Goal: Transaction & Acquisition: Purchase product/service

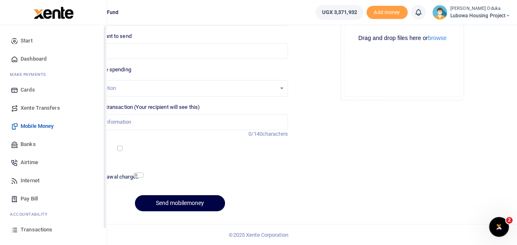
scroll to position [119, 0]
click at [25, 57] on span "Dashboard" at bounding box center [34, 59] width 26 height 8
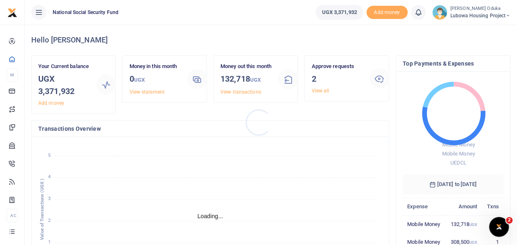
scroll to position [7, 7]
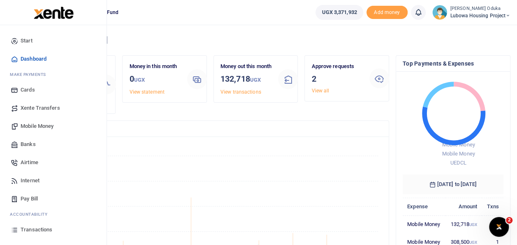
click at [45, 126] on span "Mobile Money" at bounding box center [37, 126] width 33 height 8
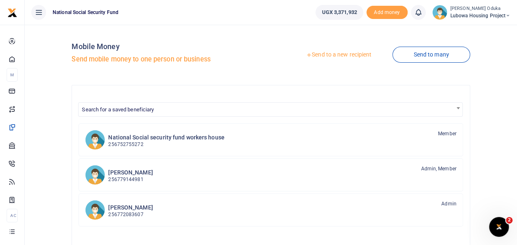
click at [321, 56] on link "Send to a new recipient" at bounding box center [338, 54] width 107 height 15
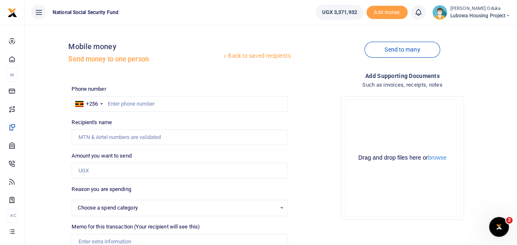
select select
click at [117, 100] on input "text" at bounding box center [180, 104] width 216 height 16
type input "759888153"
type input "Saviour Ofoyrwoth"
type input "759888153"
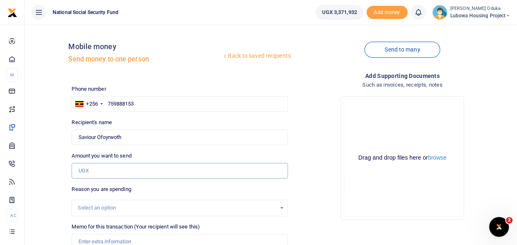
click at [94, 173] on input "Amount you want to send" at bounding box center [180, 171] width 216 height 16
type input "310,000"
click at [438, 158] on button "browse" at bounding box center [437, 157] width 19 height 6
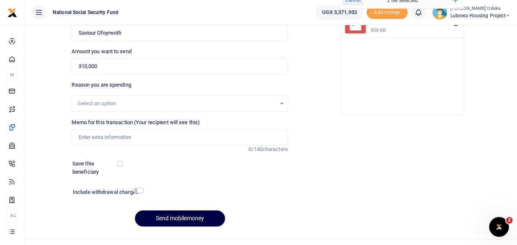
scroll to position [106, 0]
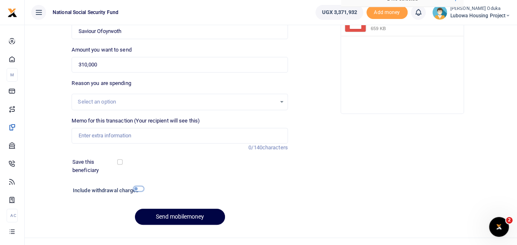
click at [143, 189] on input "checkbox" at bounding box center [138, 188] width 11 height 5
checkbox input "true"
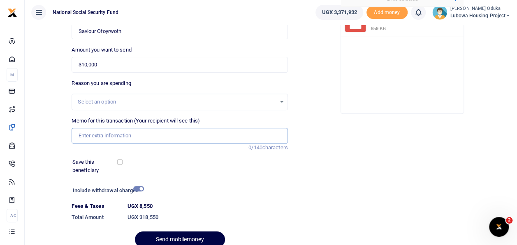
click at [115, 133] on input "Memo for this transaction (Your recipient will see this)" at bounding box center [180, 136] width 216 height 16
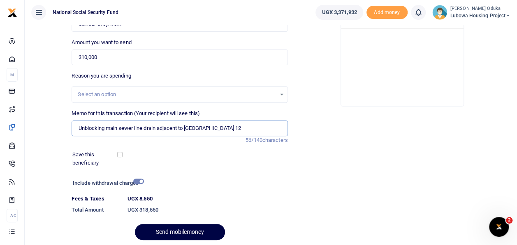
scroll to position [131, 0]
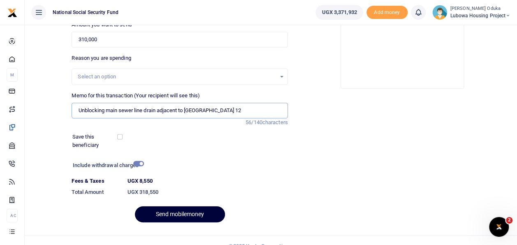
type input "Unblocking main sewer line drain adjacent to [GEOGRAPHIC_DATA] 12"
click at [191, 210] on button "Send mobilemoney" at bounding box center [180, 214] width 90 height 16
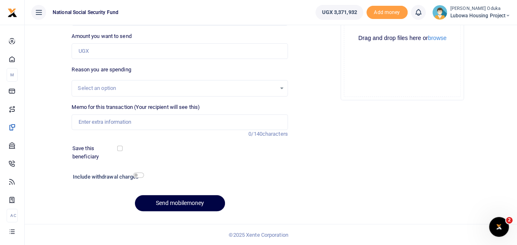
select select
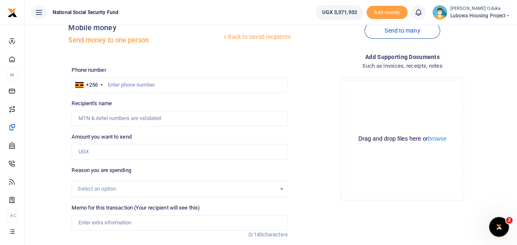
scroll to position [14, 0]
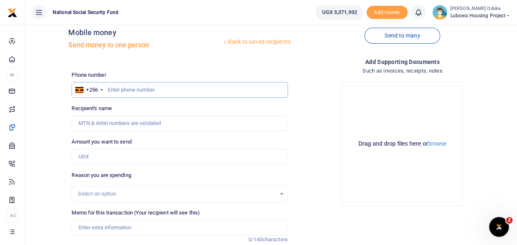
click at [114, 91] on input "text" at bounding box center [180, 90] width 216 height 16
type input "759888153"
click at [104, 156] on input "Amount you want to send" at bounding box center [180, 157] width 216 height 16
type input "Saviour Ofoyrwoth"
type input "425,000"
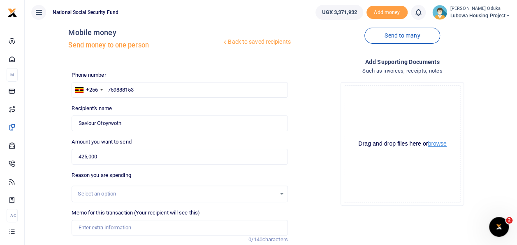
click at [443, 142] on button "browse" at bounding box center [437, 143] width 19 height 6
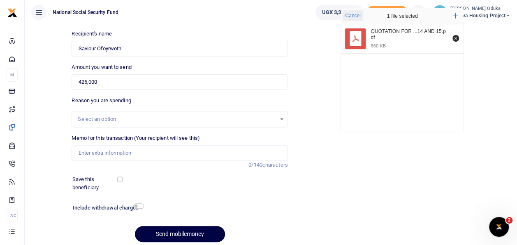
scroll to position [89, 0]
click at [135, 151] on input "Memo for this transaction (Your recipient will see this)" at bounding box center [180, 152] width 216 height 16
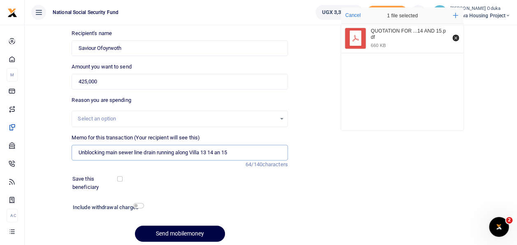
type input "Unblocking main sewer line drain running along Villa 13 14 an 15"
click at [141, 204] on input "checkbox" at bounding box center [138, 205] width 11 height 5
checkbox input "true"
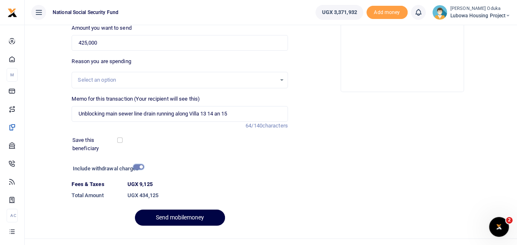
scroll to position [142, 0]
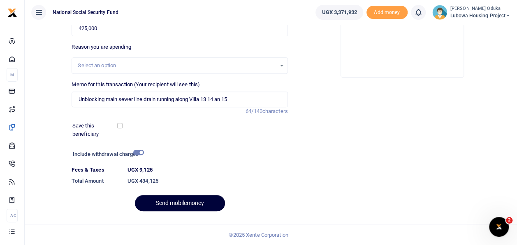
click at [181, 199] on button "Send mobilemoney" at bounding box center [180, 203] width 90 height 16
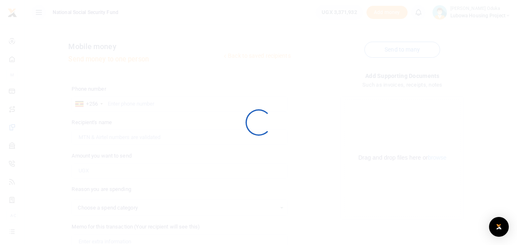
scroll to position [119, 0]
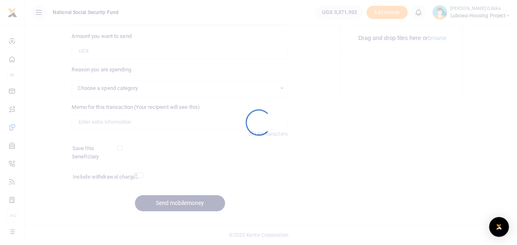
select select
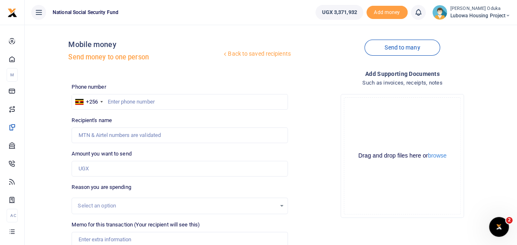
scroll to position [0, 0]
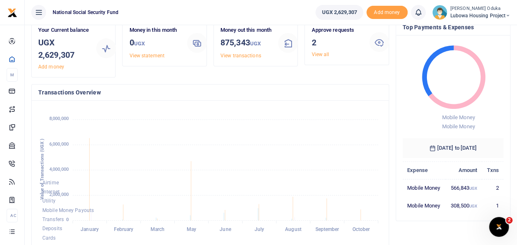
scroll to position [33, 0]
